Goal: Information Seeking & Learning: Learn about a topic

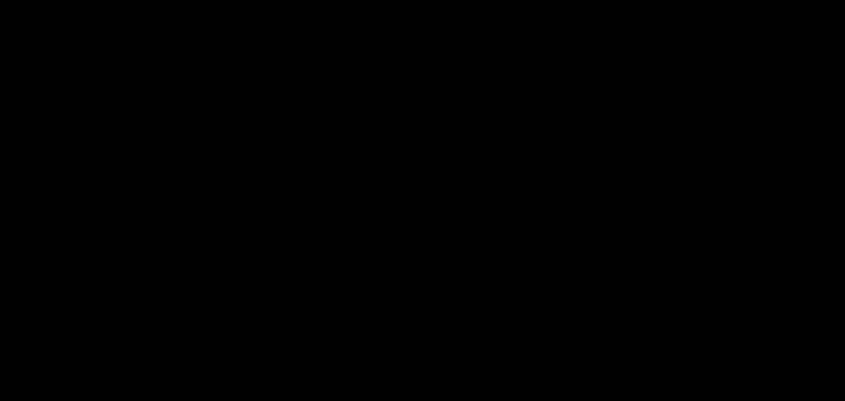
click at [602, 131] on span "Billing built for product velocity" at bounding box center [422, 154] width 633 height 60
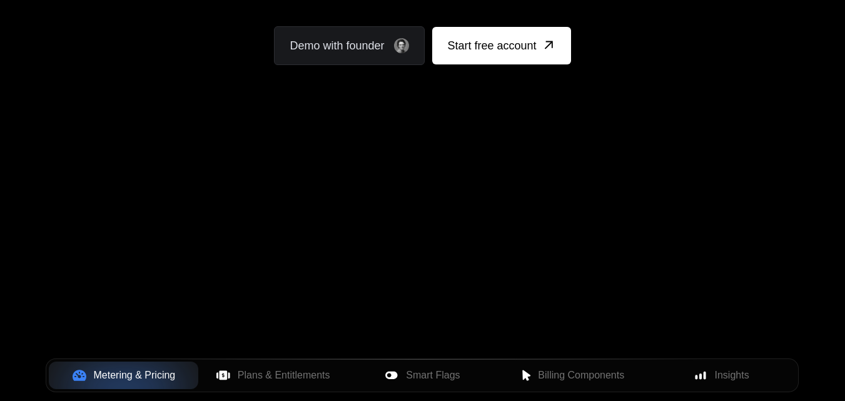
scroll to position [280, 0]
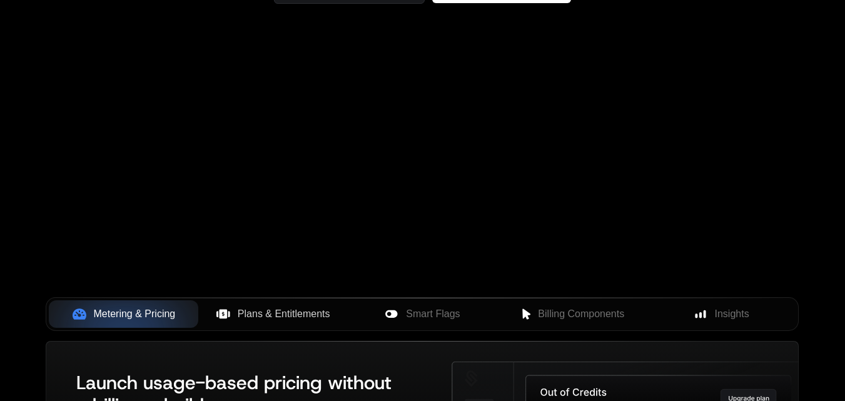
click at [296, 317] on span "Plans & Entitlements" at bounding box center [284, 313] width 93 height 15
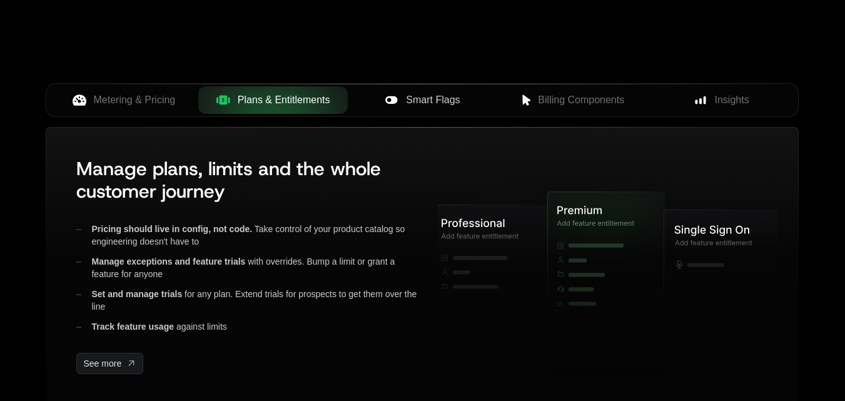
scroll to position [493, 0]
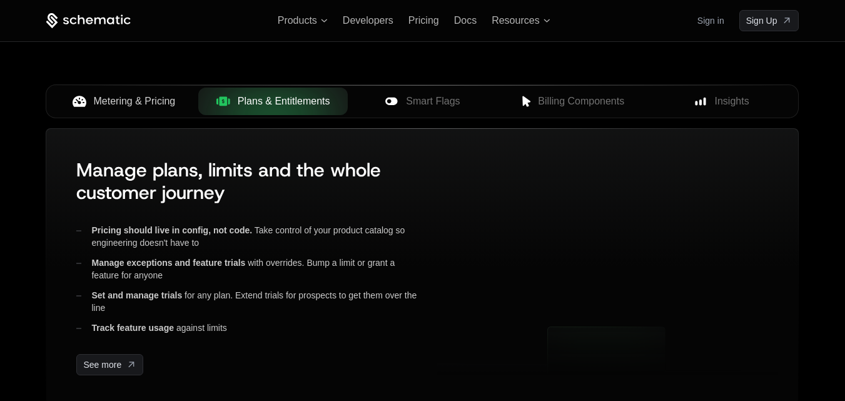
click at [141, 106] on span "Metering & Pricing" at bounding box center [135, 101] width 82 height 15
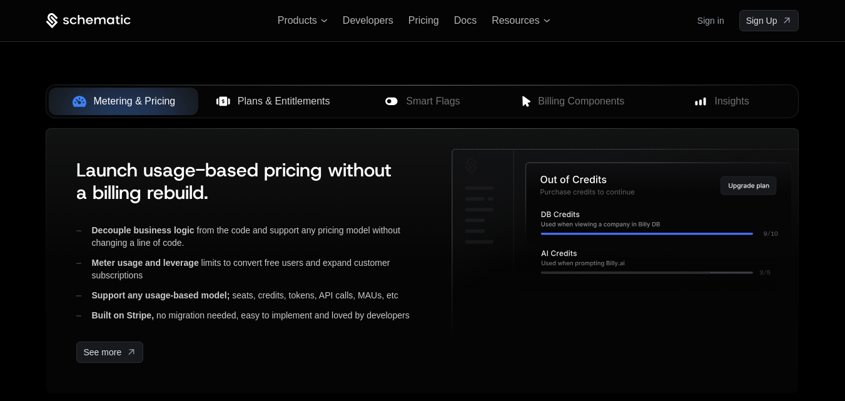
click at [278, 94] on span "Plans & Entitlements" at bounding box center [284, 101] width 93 height 15
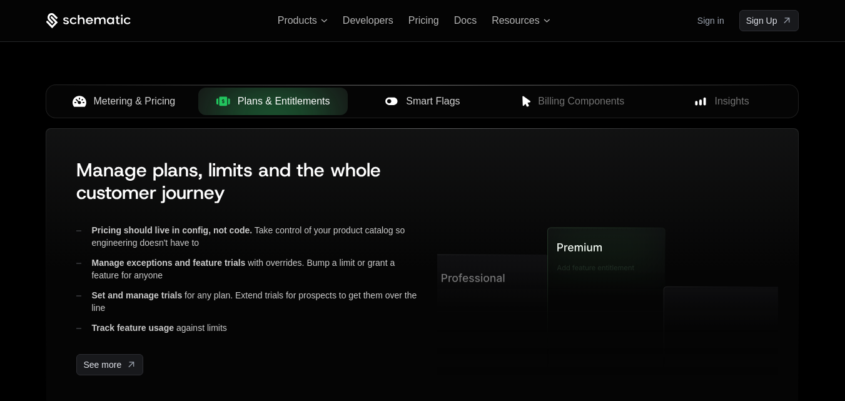
click at [429, 103] on span "Smart Flags" at bounding box center [433, 101] width 54 height 15
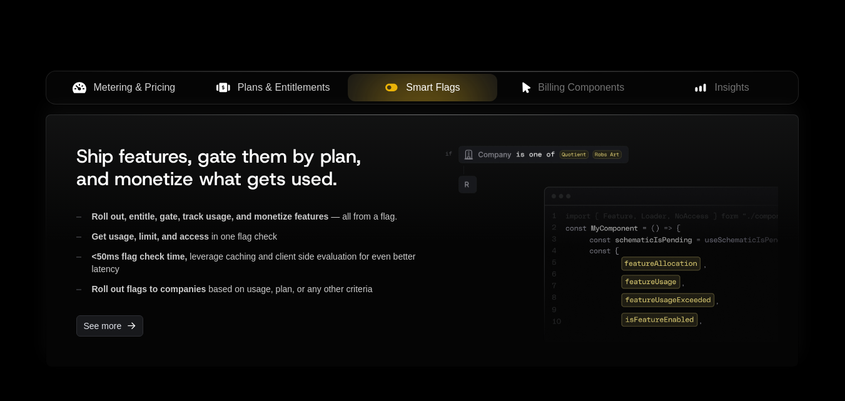
scroll to position [507, 0]
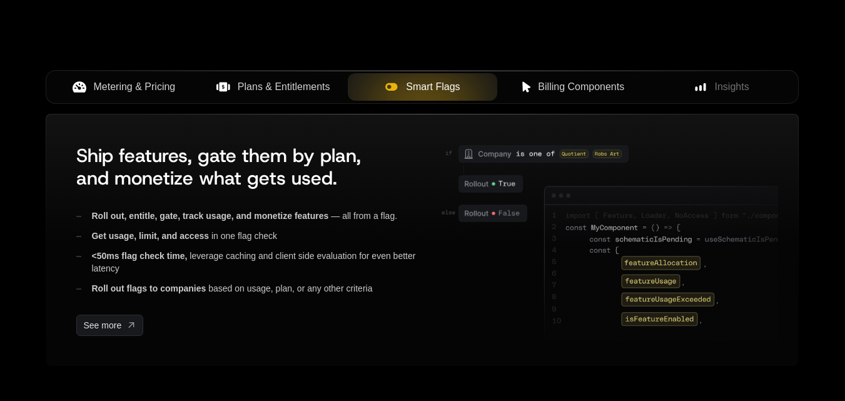
click at [565, 90] on span "Billing Components" at bounding box center [581, 86] width 86 height 15
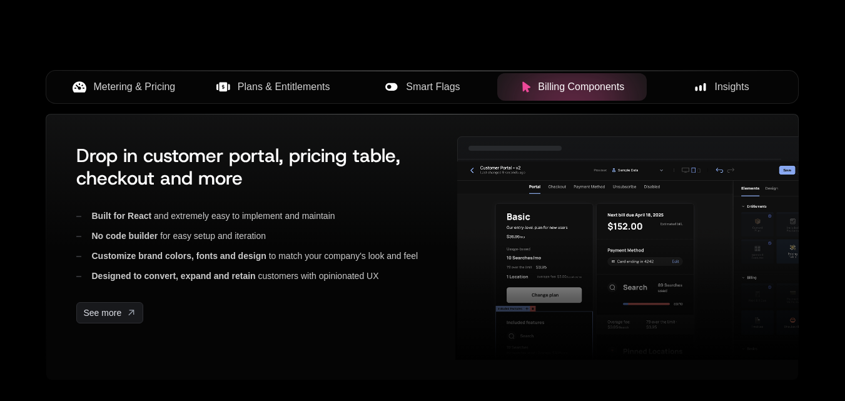
click at [722, 83] on span "Insights" at bounding box center [732, 86] width 34 height 15
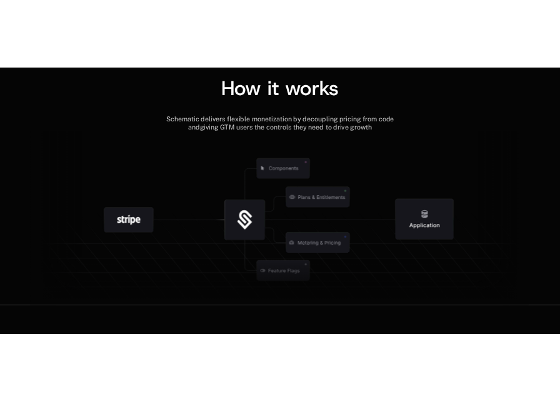
scroll to position [1426, 0]
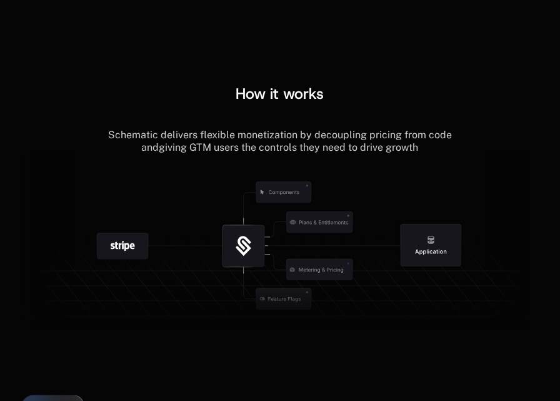
scroll to position [1617, 0]
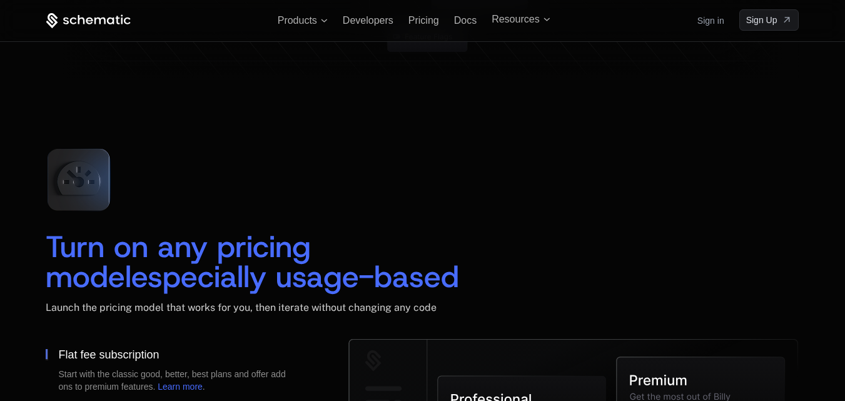
click at [560, 222] on div "Turn on any pricing model especially usage-based Launch the pricing model that …" at bounding box center [422, 238] width 753 height 201
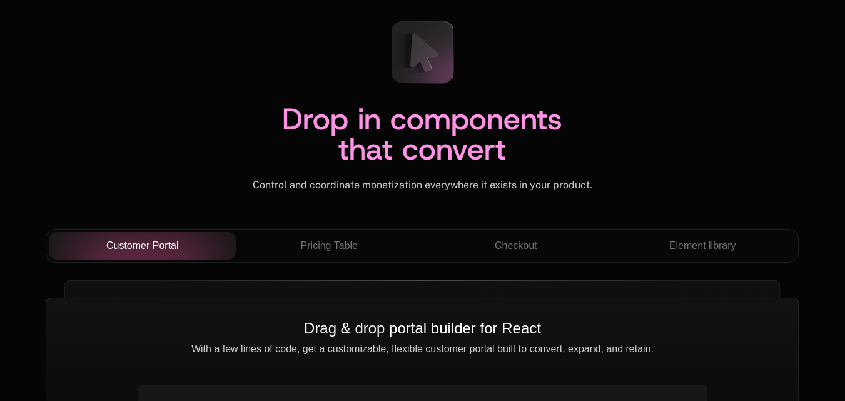
scroll to position [4312, 0]
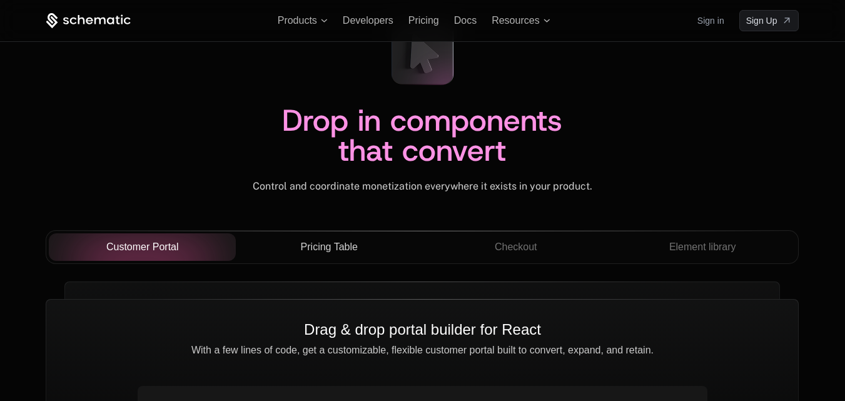
click at [345, 238] on button "Pricing Table" at bounding box center [329, 247] width 187 height 28
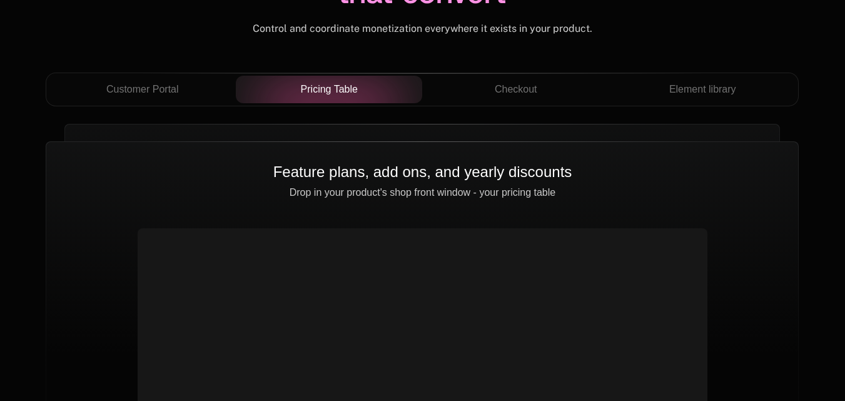
scroll to position [4473, 0]
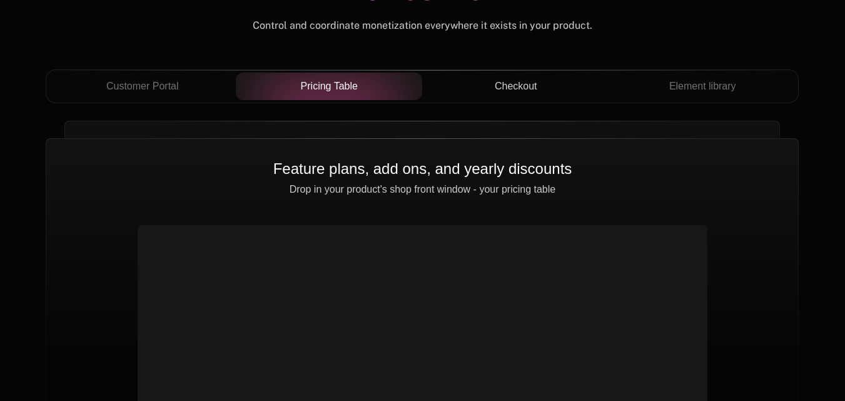
click at [527, 88] on span "Checkout" at bounding box center [516, 86] width 43 height 15
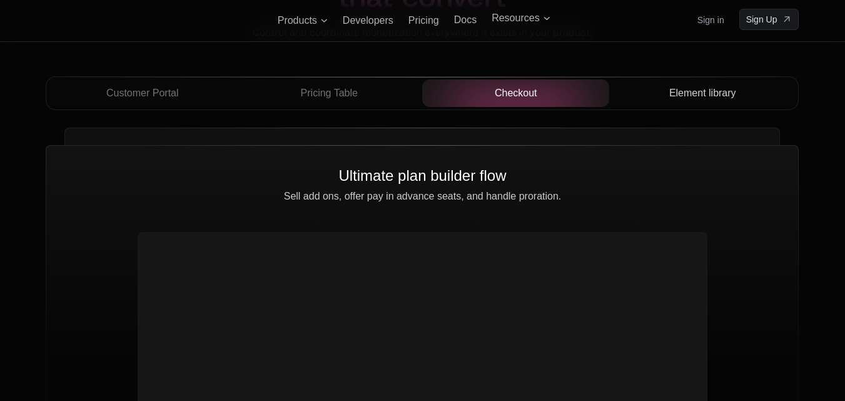
scroll to position [4465, 0]
click at [560, 97] on span "Element library" at bounding box center [702, 93] width 67 height 15
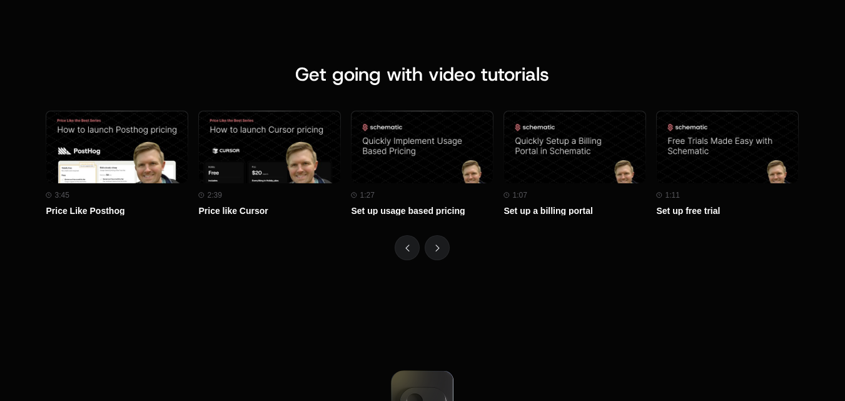
scroll to position [5488, 0]
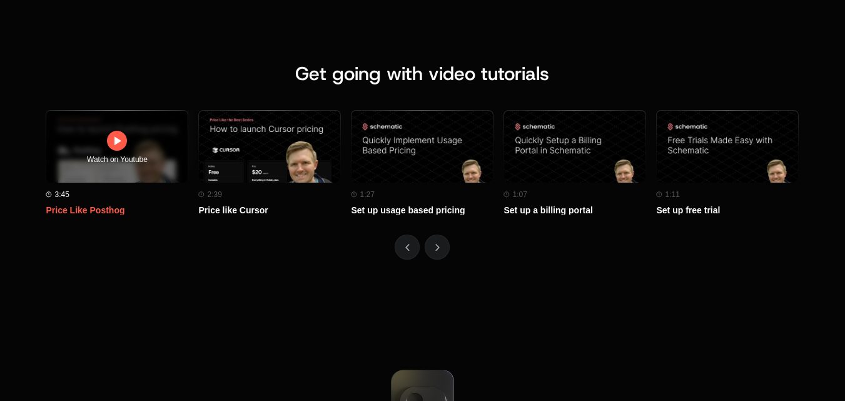
click at [118, 143] on icon at bounding box center [116, 140] width 15 height 15
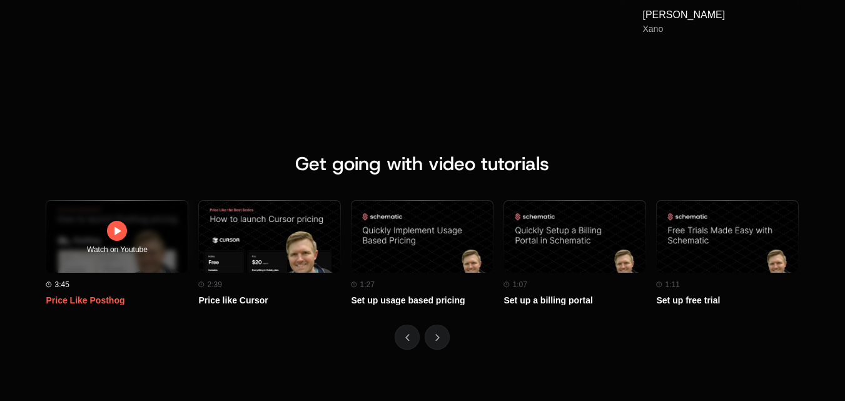
click at [114, 238] on icon at bounding box center [116, 230] width 15 height 15
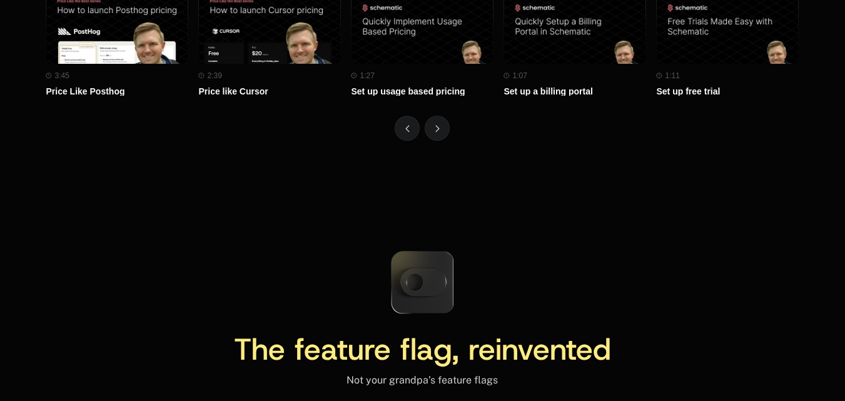
scroll to position [5594, 0]
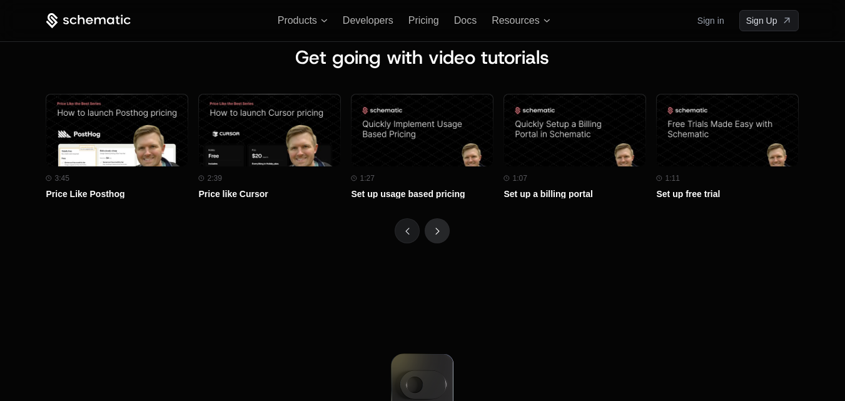
click at [436, 236] on button "Next" at bounding box center [437, 230] width 25 height 25
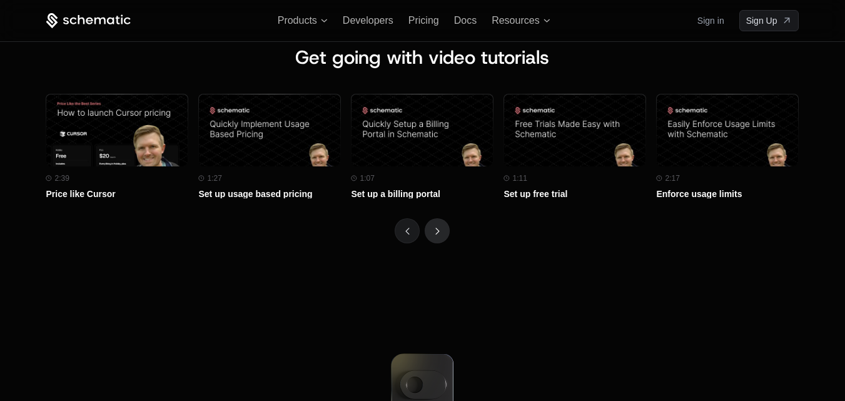
click at [436, 236] on button "Next" at bounding box center [437, 230] width 25 height 25
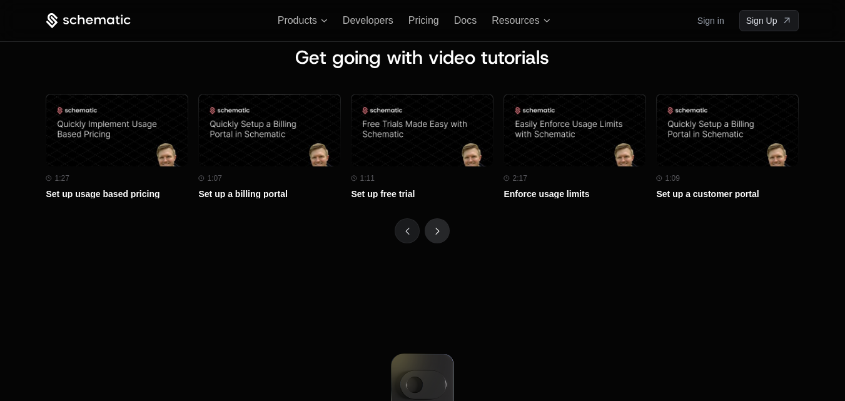
click at [436, 236] on button "Next" at bounding box center [437, 230] width 25 height 25
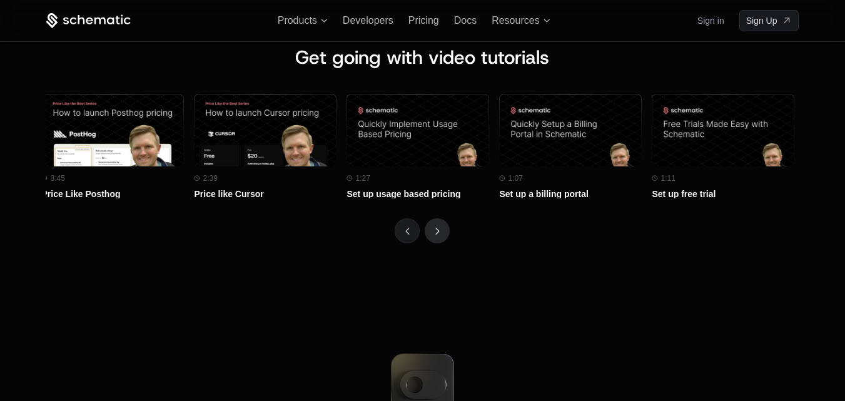
scroll to position [0, 0]
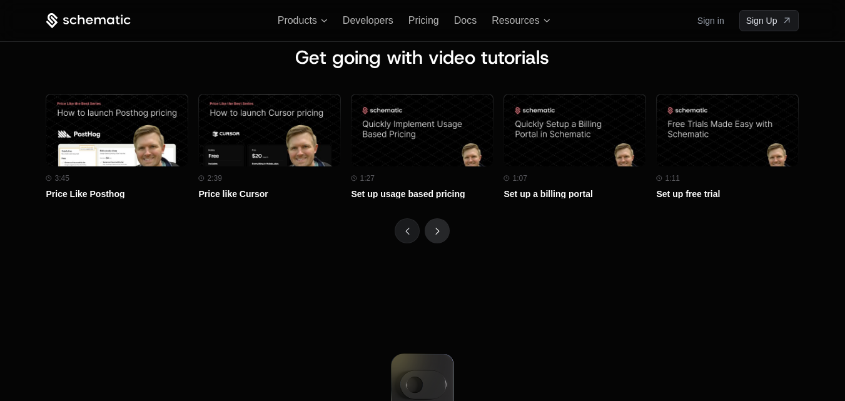
click at [436, 236] on button "Next" at bounding box center [437, 230] width 25 height 25
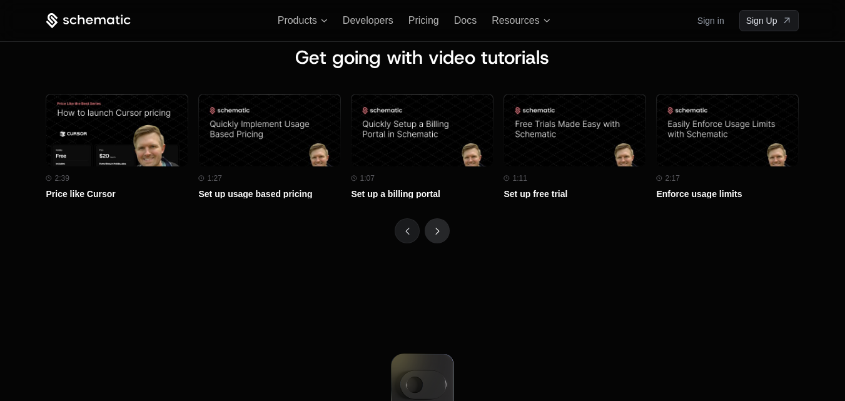
click at [436, 236] on button "Next" at bounding box center [437, 230] width 25 height 25
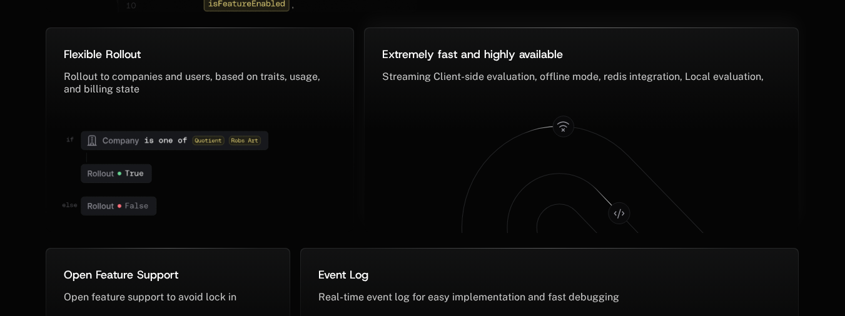
scroll to position [6410, 0]
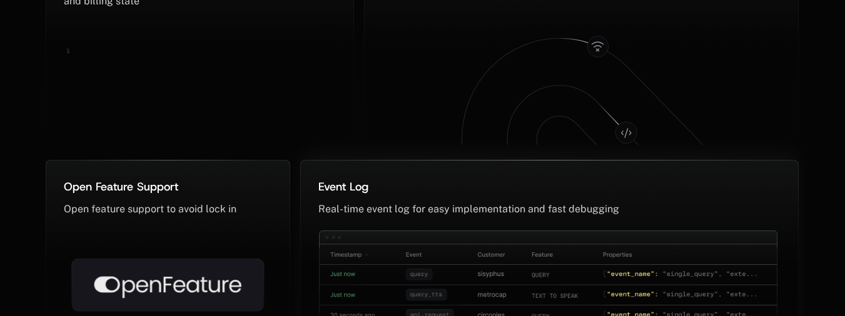
click at [388, 180] on div "Event Log ﻿" at bounding box center [549, 187] width 462 height 18
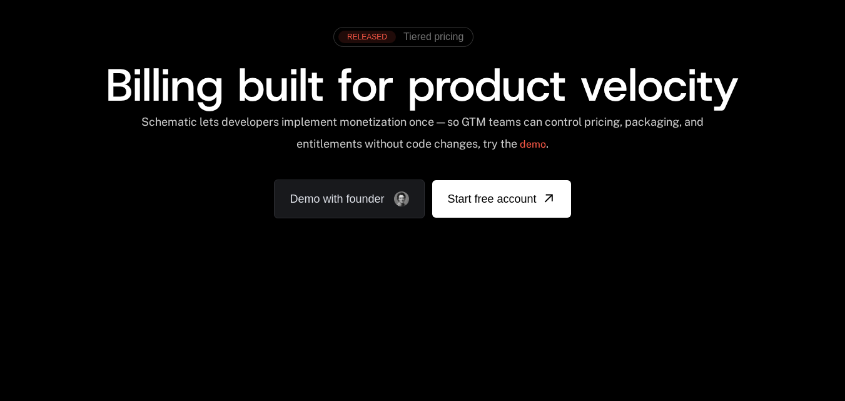
scroll to position [0, 0]
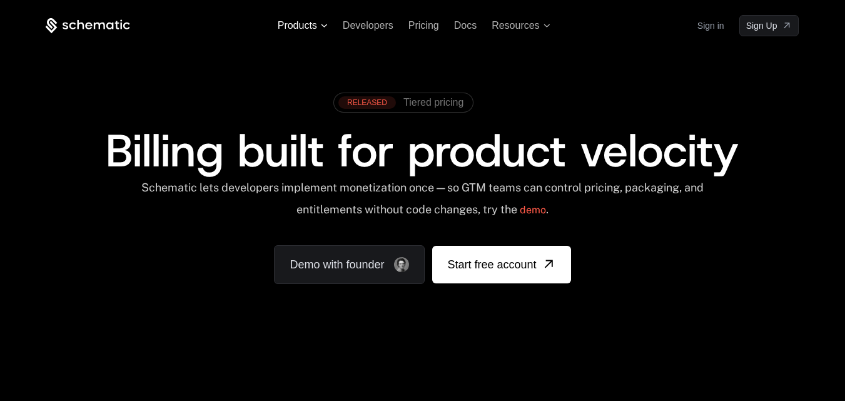
click at [310, 23] on span "Products" at bounding box center [297, 25] width 39 height 11
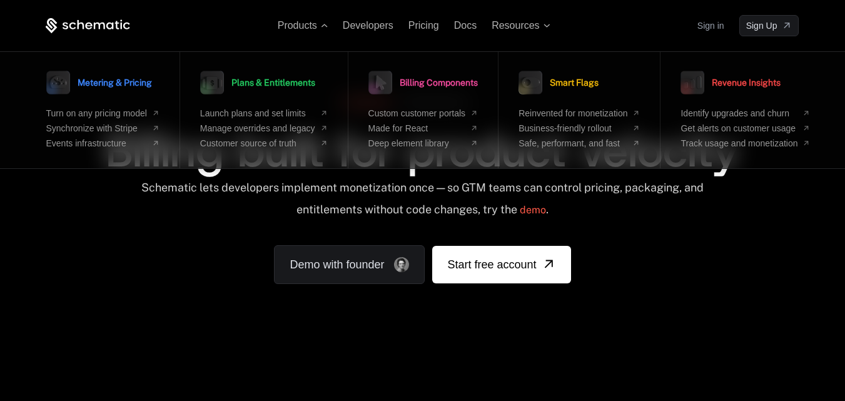
click at [677, 246] on div "RELEASED Tiered pricing Billing built for product velocity Schematic lets devel…" at bounding box center [422, 185] width 753 height 198
click at [749, 221] on div "Schematic lets developers implement monetization once — so GTM teams can contro…" at bounding box center [422, 203] width 753 height 44
click at [319, 25] on span "Products" at bounding box center [303, 25] width 50 height 11
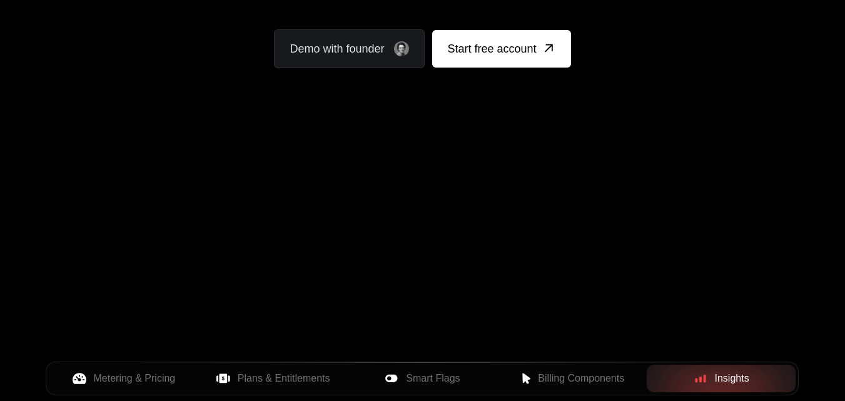
scroll to position [214, 0]
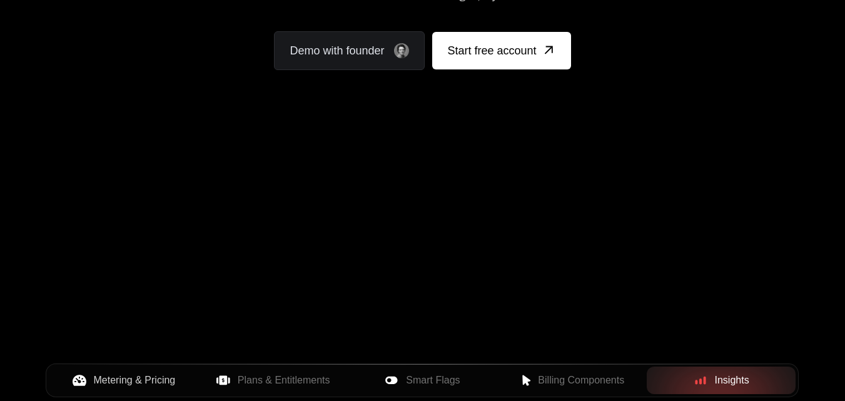
click at [134, 386] on span "Metering & Pricing" at bounding box center [135, 380] width 82 height 15
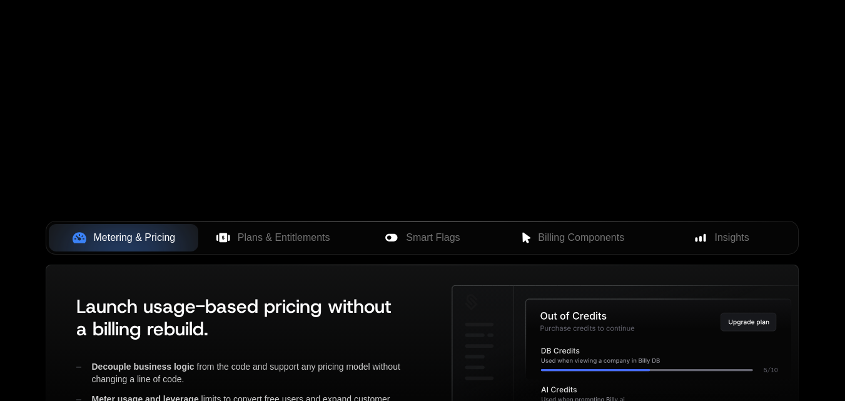
scroll to position [355, 0]
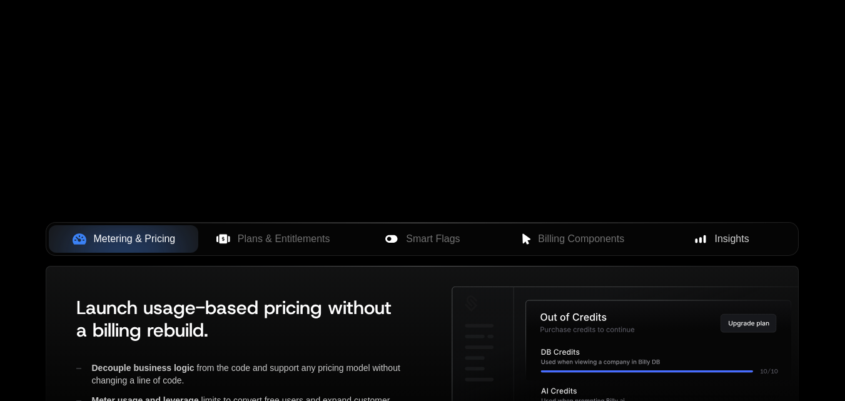
click at [726, 237] on span "Insights" at bounding box center [732, 238] width 34 height 15
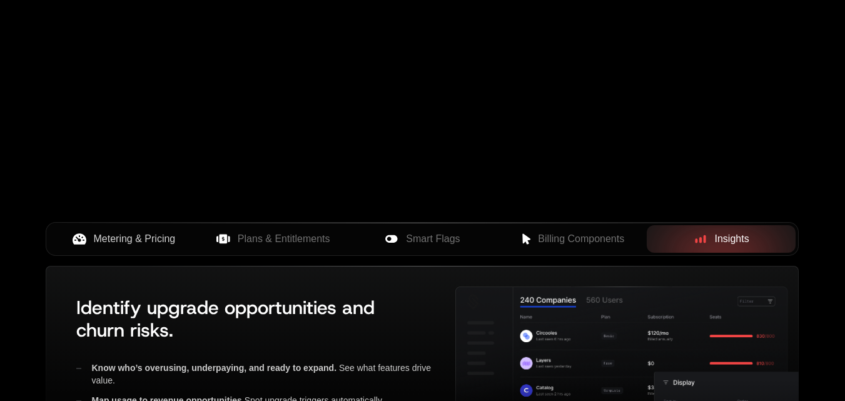
click at [143, 236] on span "Metering & Pricing" at bounding box center [135, 238] width 82 height 15
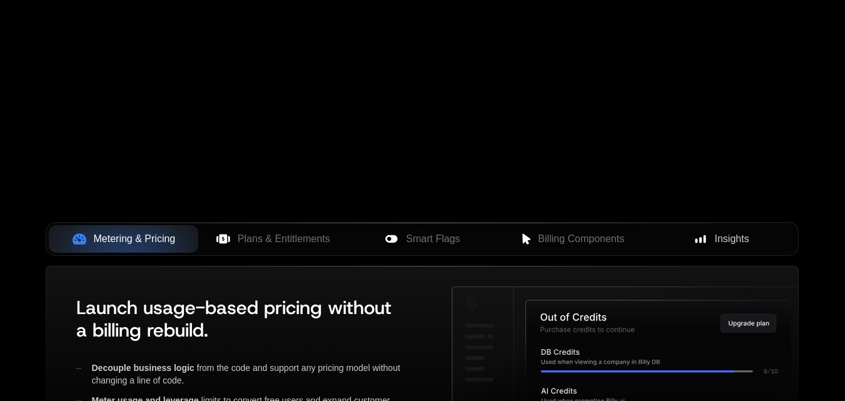
click at [712, 233] on div "Insights" at bounding box center [721, 238] width 129 height 15
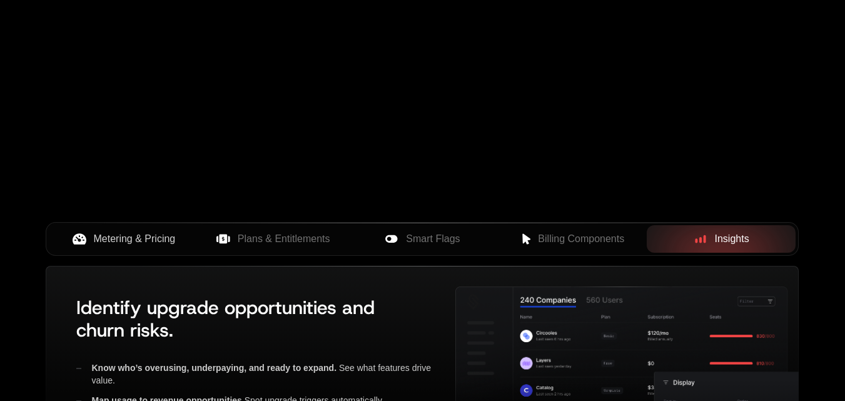
click at [104, 245] on span "Metering & Pricing" at bounding box center [135, 238] width 82 height 15
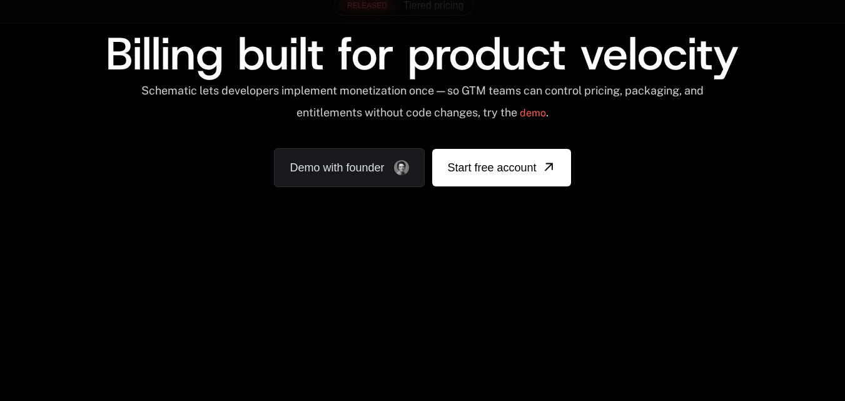
scroll to position [0, 0]
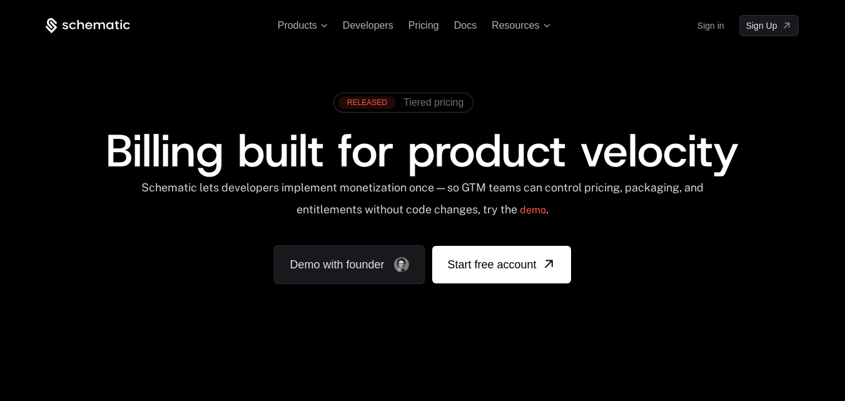
scroll to position [1, 0]
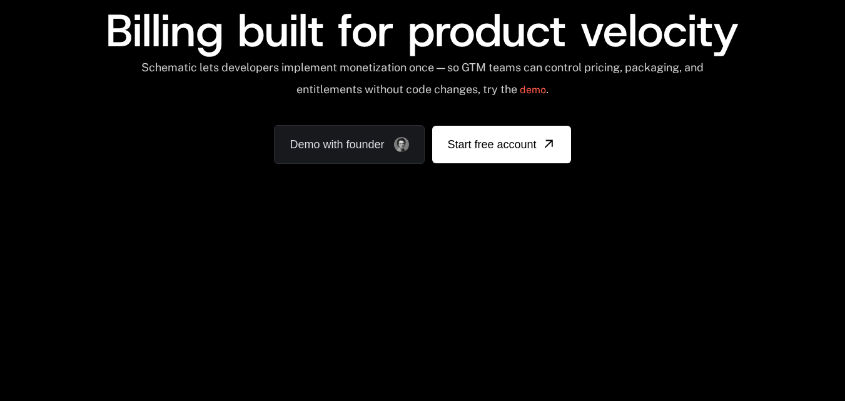
scroll to position [91, 0]
